Goal: Find specific page/section: Find specific page/section

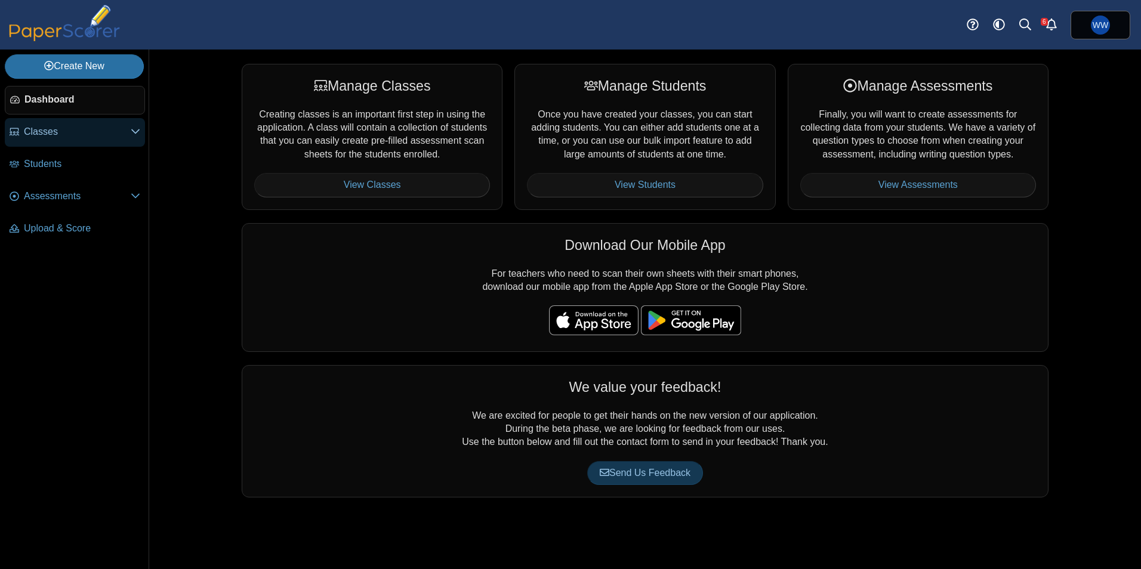
click at [92, 128] on span "Classes" at bounding box center [77, 131] width 107 height 13
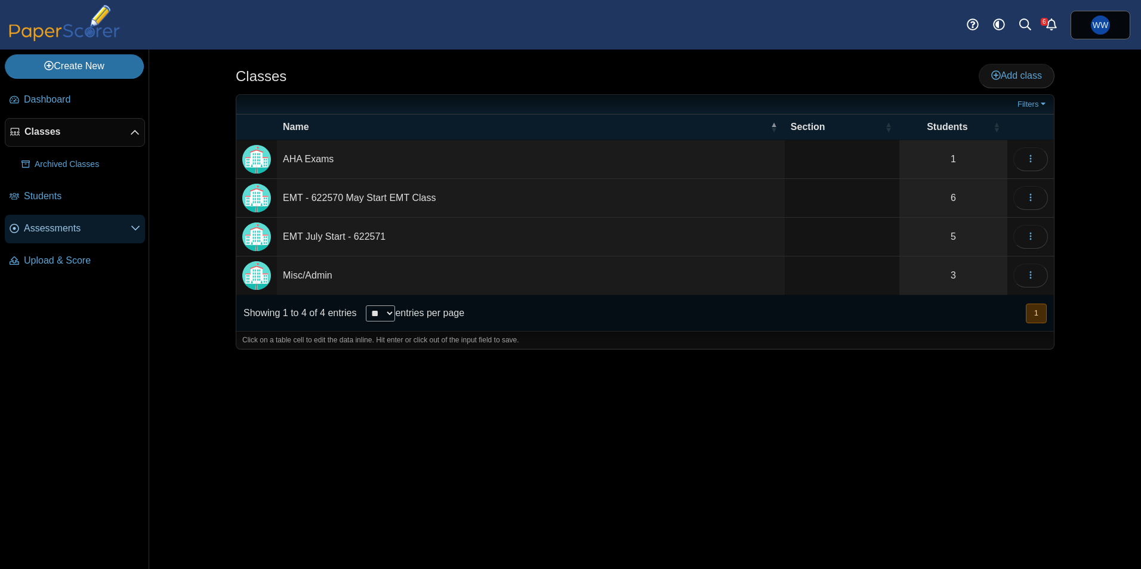
click at [52, 233] on span "Assessments" at bounding box center [77, 228] width 107 height 13
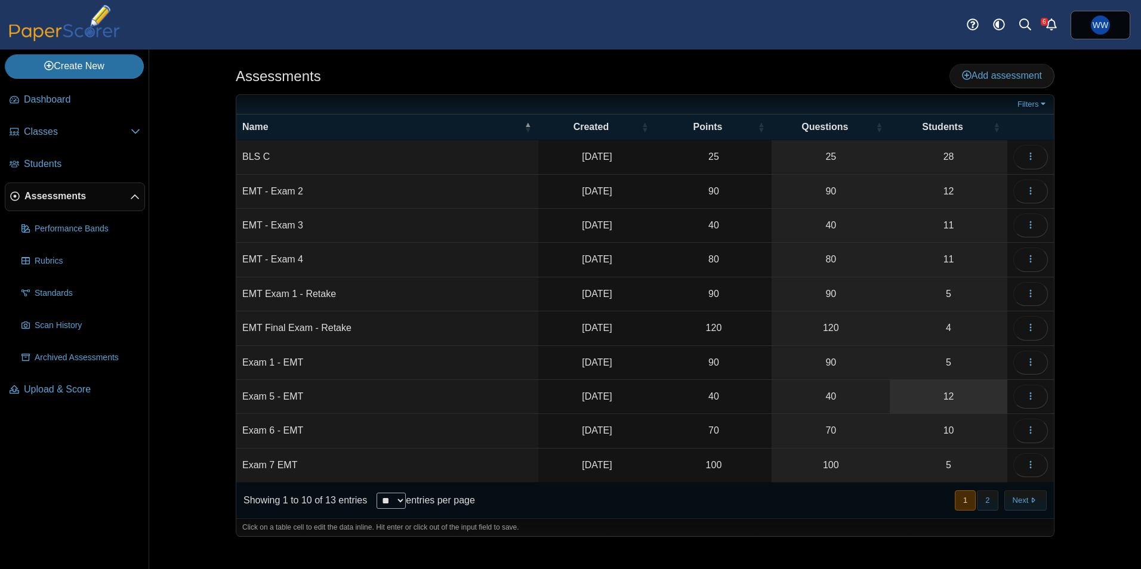
click at [947, 394] on link "12" at bounding box center [948, 396] width 118 height 33
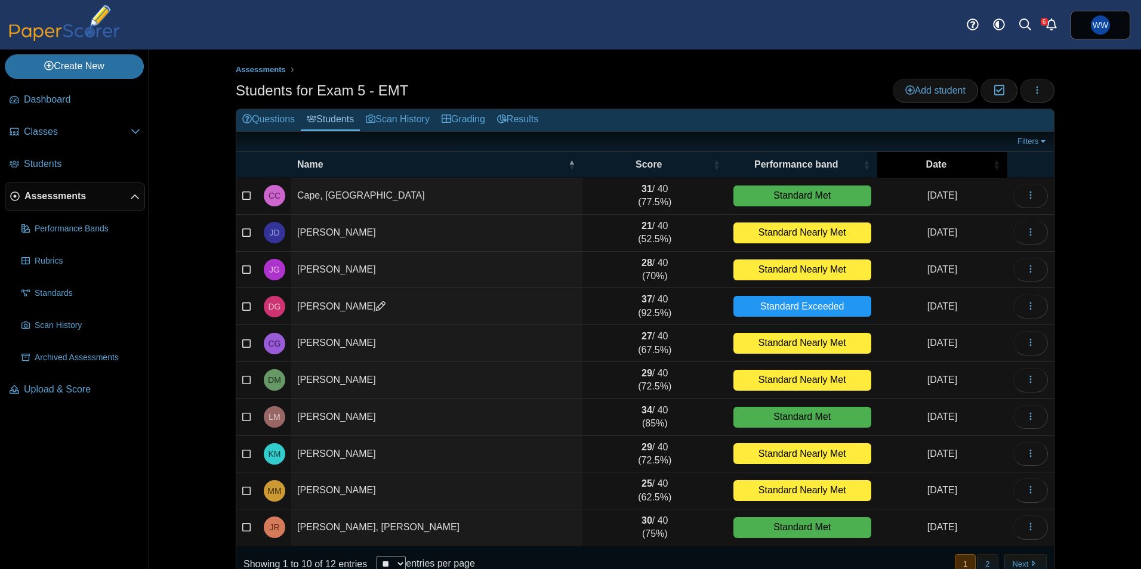
click at [916, 165] on div "Date" at bounding box center [936, 164] width 106 height 13
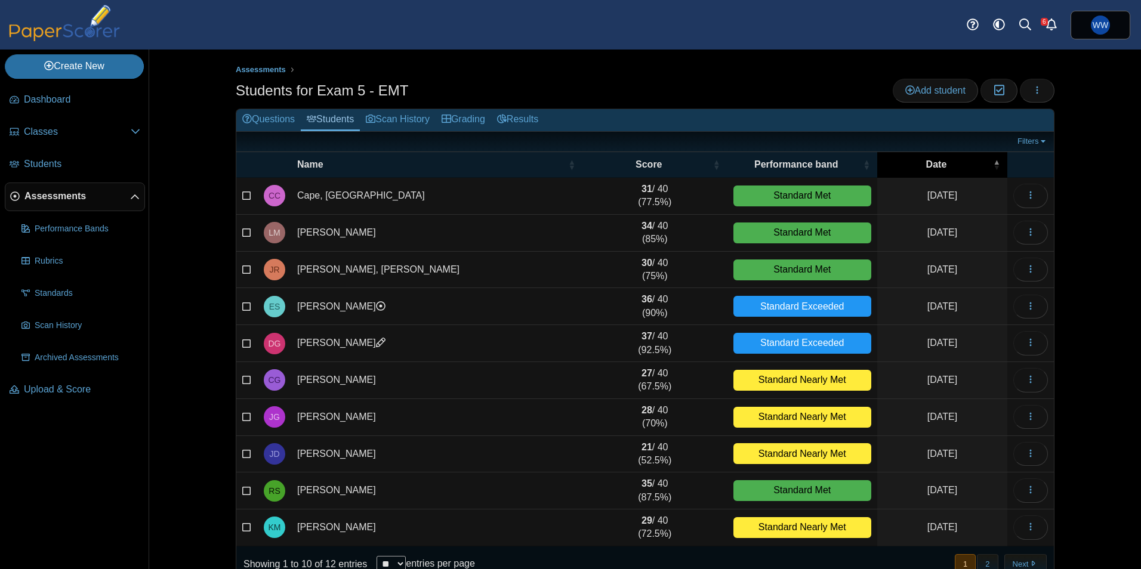
click at [916, 163] on div "Date" at bounding box center [936, 164] width 106 height 13
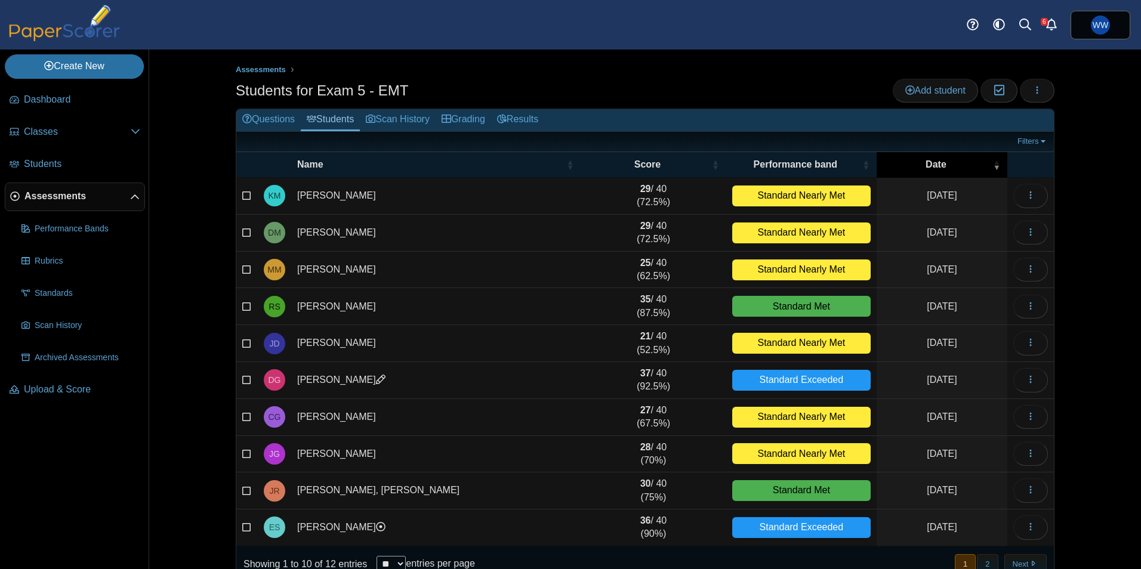
click at [941, 163] on div "Date" at bounding box center [935, 164] width 107 height 13
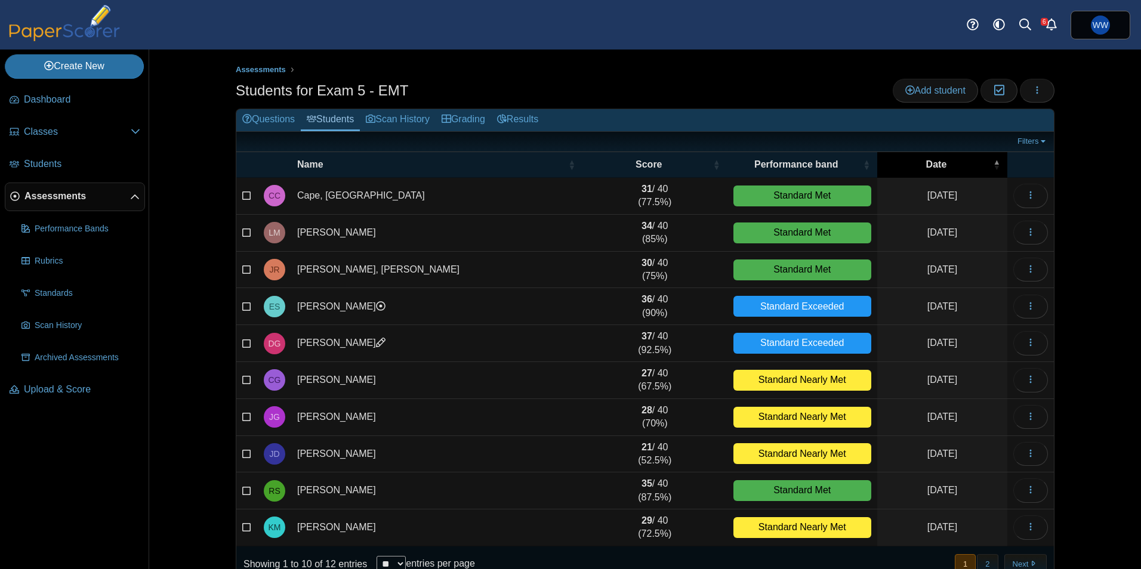
click at [941, 163] on div "Date" at bounding box center [936, 164] width 106 height 13
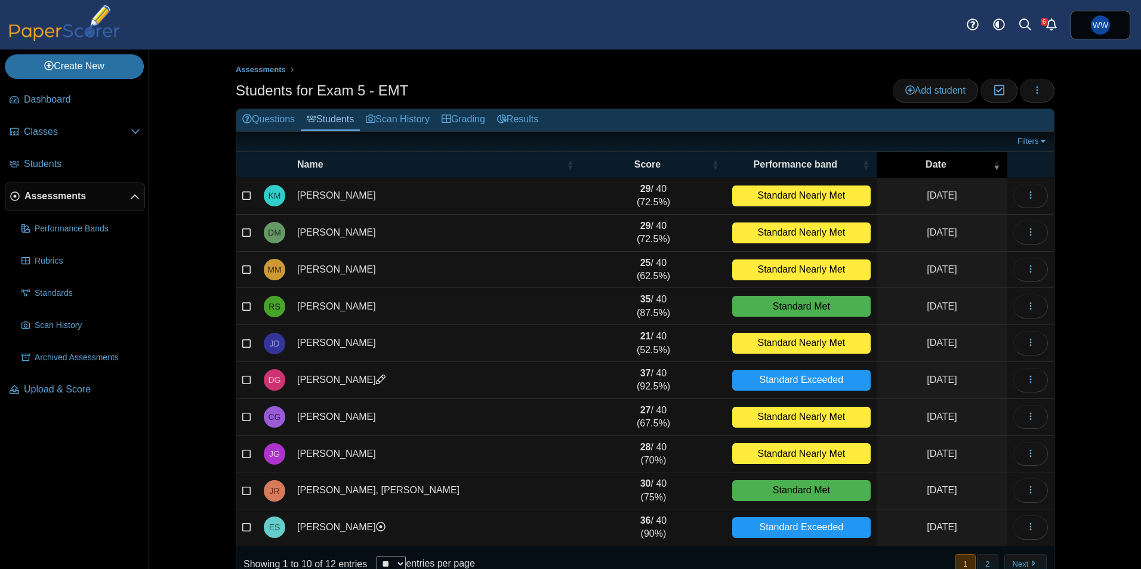
click at [941, 163] on div "Date" at bounding box center [935, 164] width 107 height 13
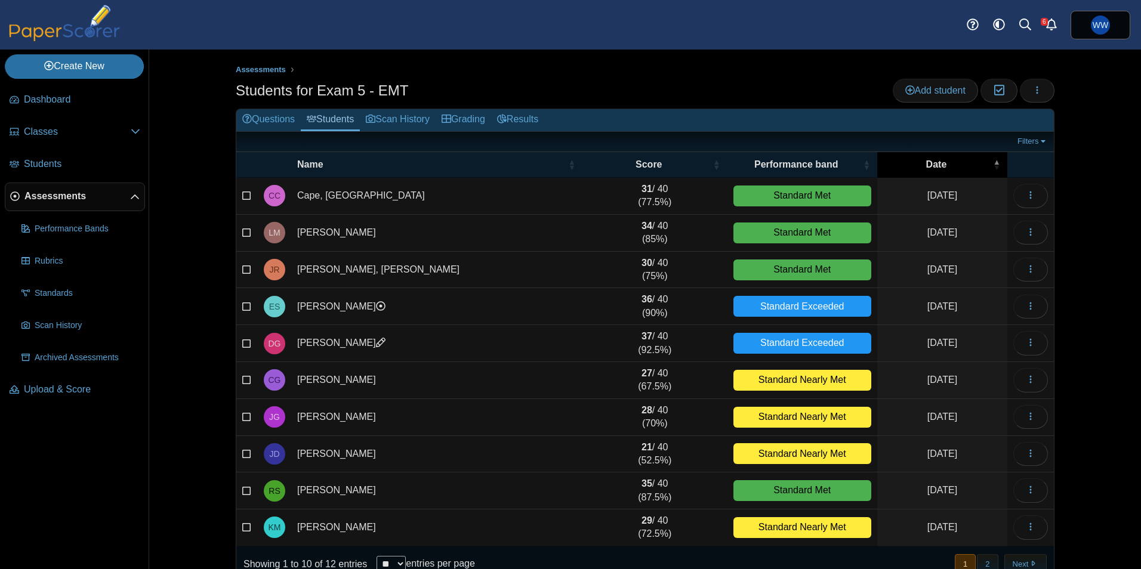
click at [941, 163] on div "Date" at bounding box center [936, 164] width 106 height 13
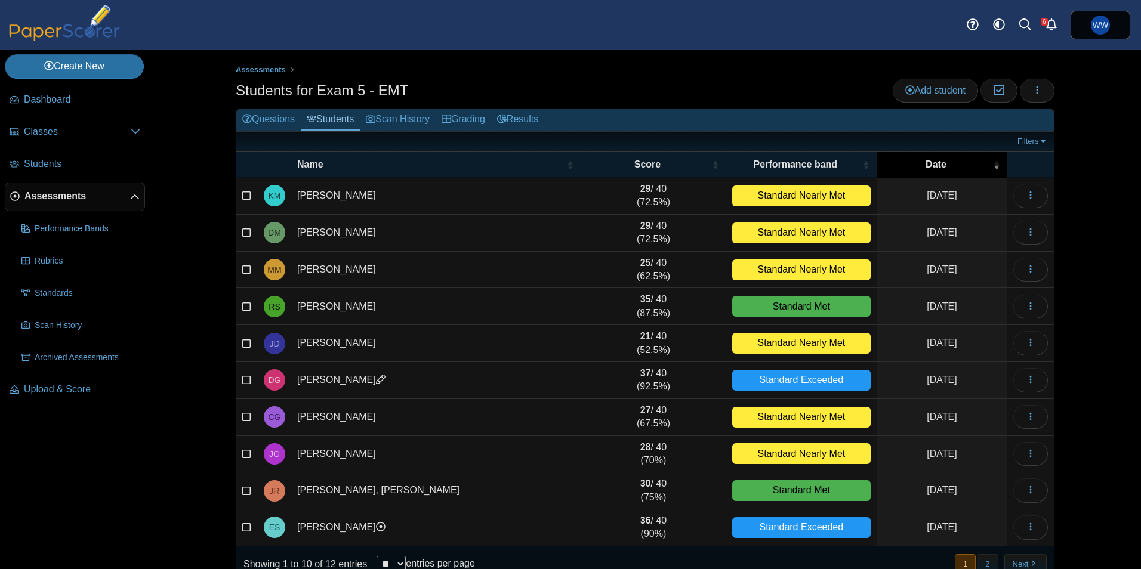
click at [941, 163] on div "Date" at bounding box center [935, 164] width 107 height 13
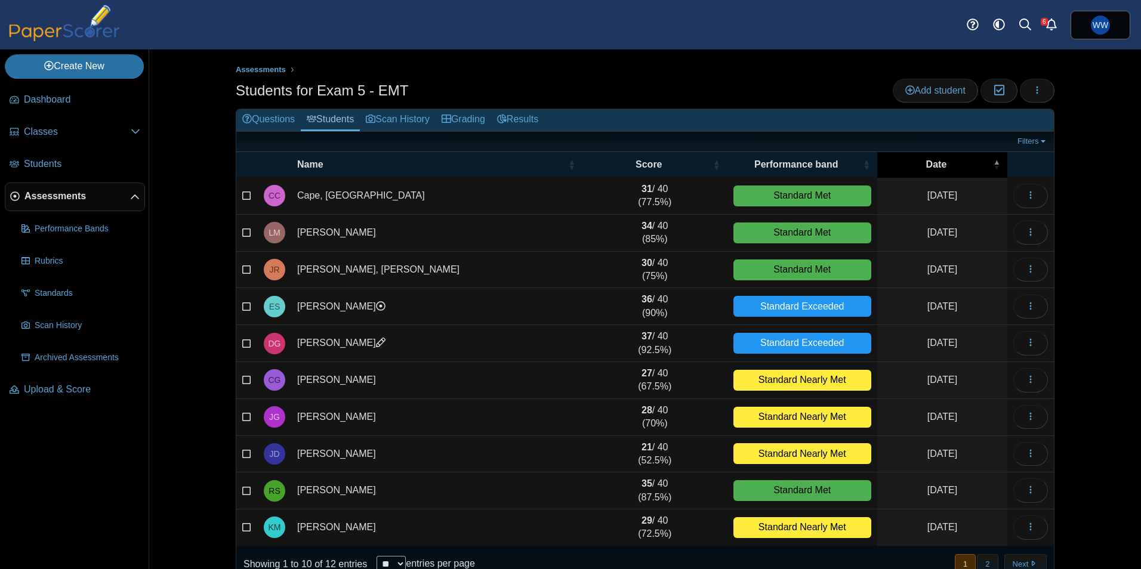
click at [941, 163] on div "Date" at bounding box center [936, 164] width 106 height 13
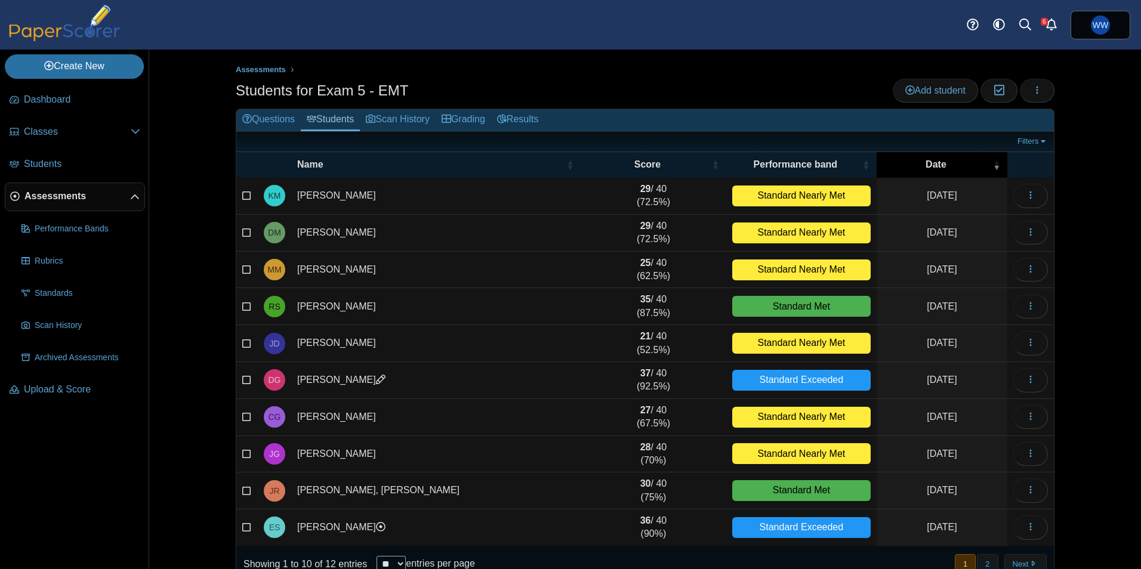
click at [941, 163] on div "Date" at bounding box center [935, 164] width 107 height 13
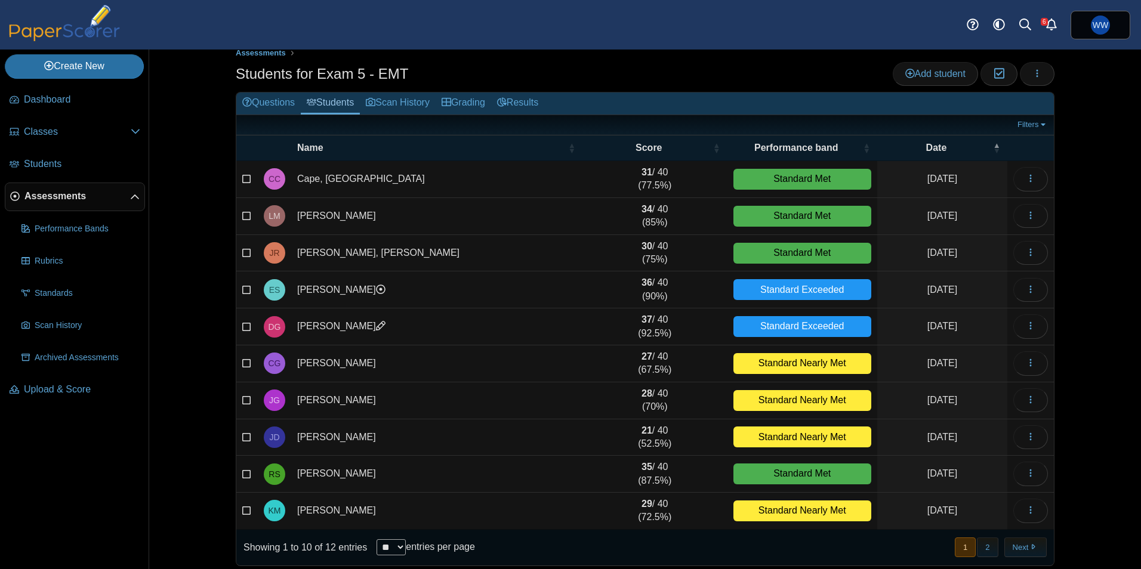
scroll to position [26, 0]
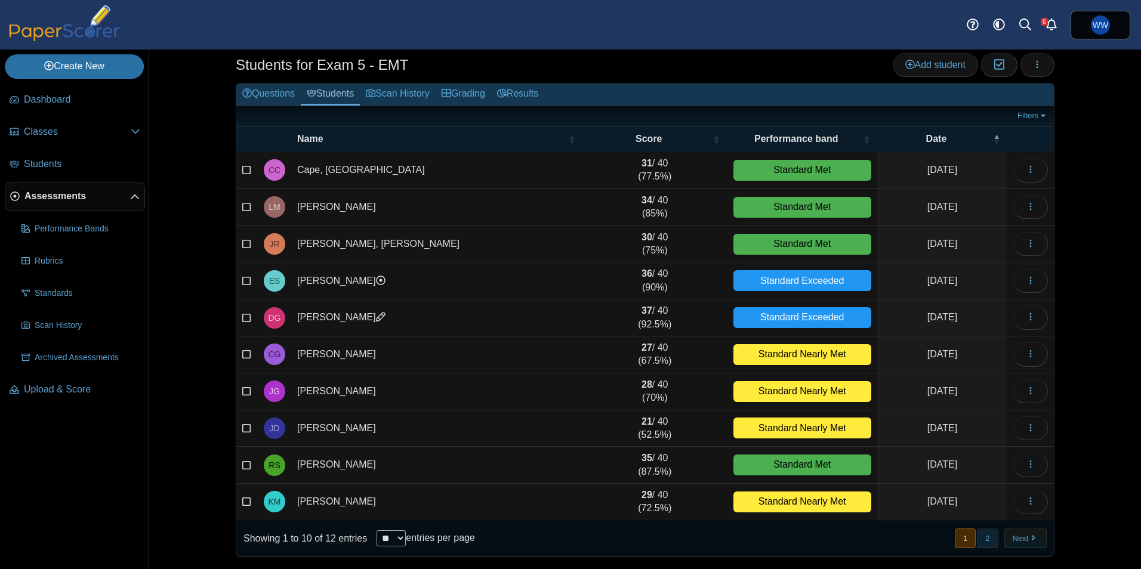
click at [985, 534] on button "2" at bounding box center [987, 539] width 21 height 20
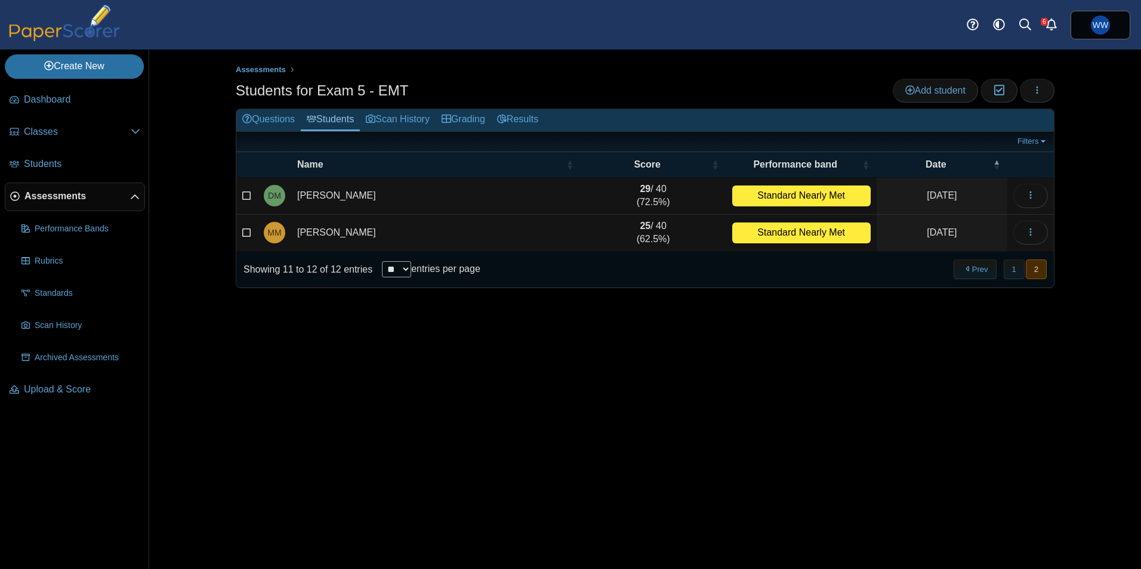
scroll to position [0, 0]
click at [1005, 264] on button "1" at bounding box center [1013, 269] width 21 height 20
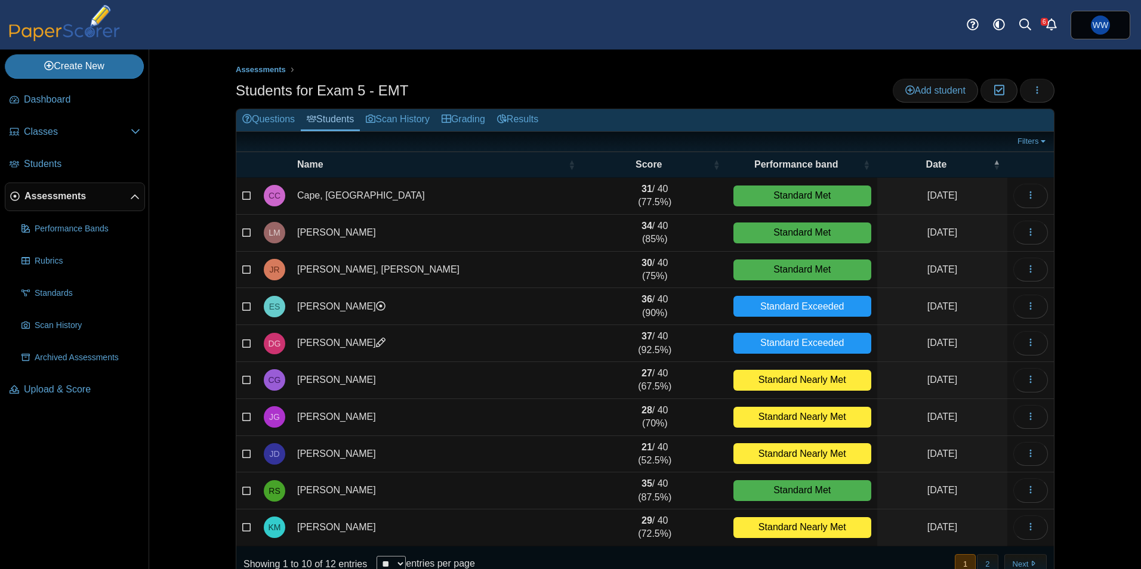
scroll to position [5, 0]
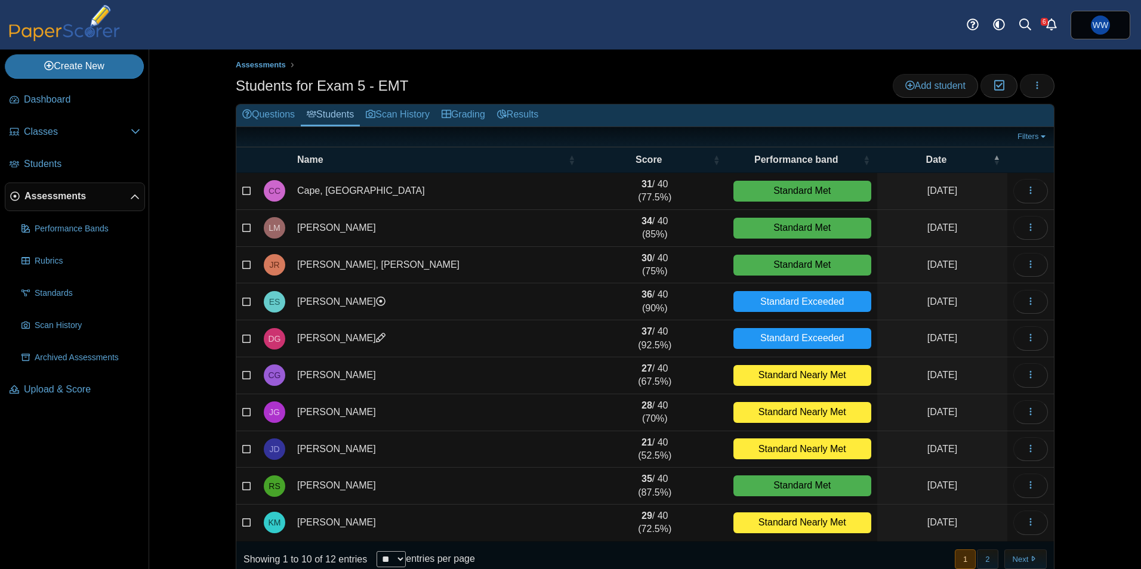
click at [629, 41] on div "Dashboard Classes Archived classes Students Assessments" at bounding box center [570, 25] width 1141 height 50
